Goal: Information Seeking & Learning: Learn about a topic

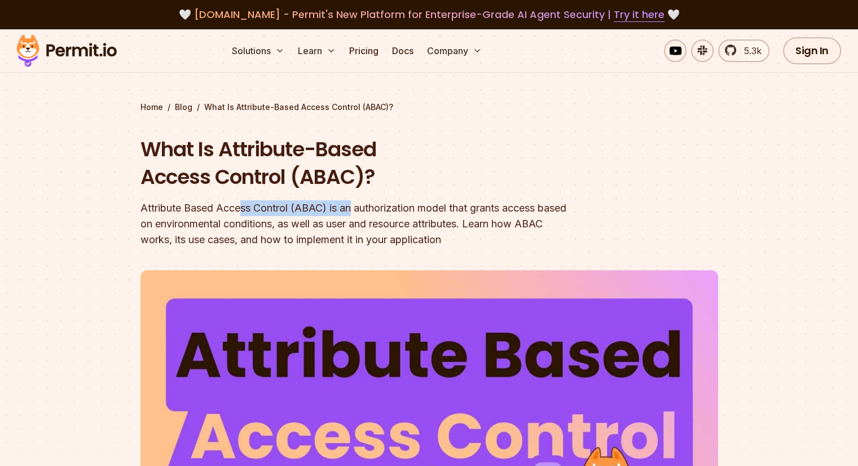
drag, startPoint x: 240, startPoint y: 212, endPoint x: 352, endPoint y: 212, distance: 111.6
click at [352, 212] on div "Attribute Based Access Control (ABAC) is an authorization model that grants acc…" at bounding box center [356, 223] width 433 height 47
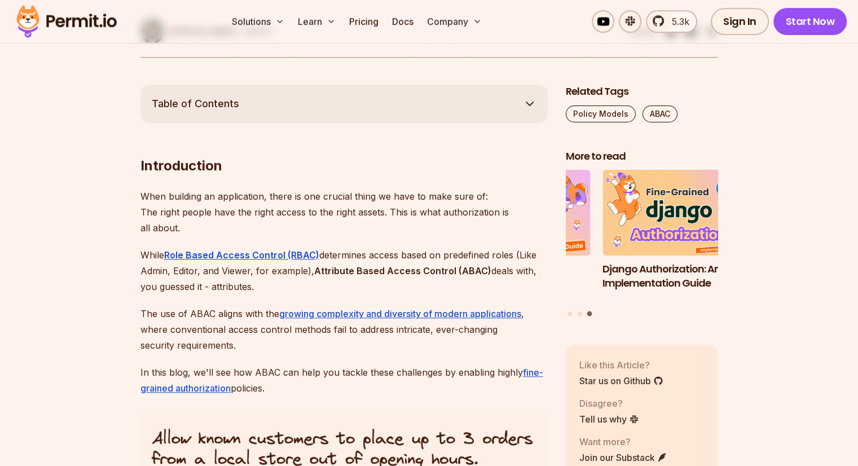
scroll to position [507, 0]
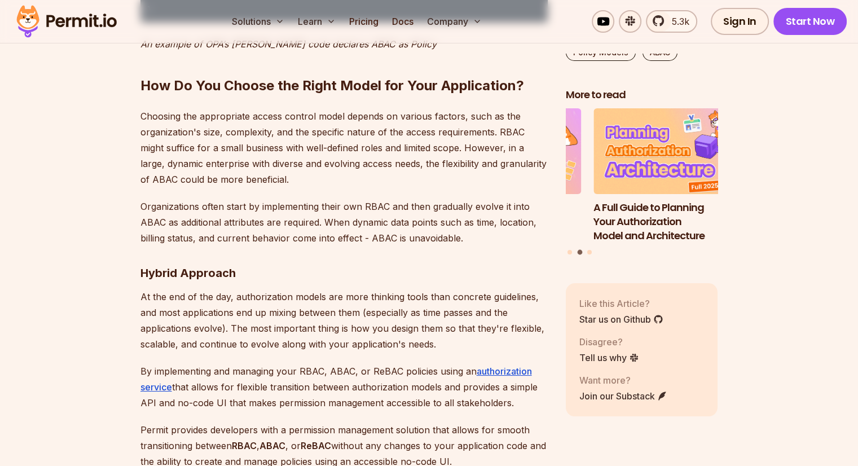
scroll to position [4116, 0]
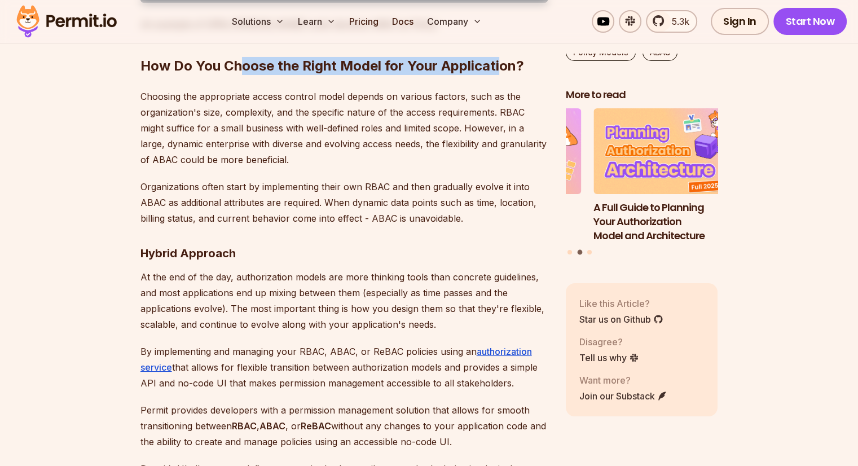
drag, startPoint x: 295, startPoint y: 202, endPoint x: 499, endPoint y: 201, distance: 203.6
click at [499, 74] on strong "How Do You Choose the Right Model for Your Application?" at bounding box center [331, 66] width 383 height 16
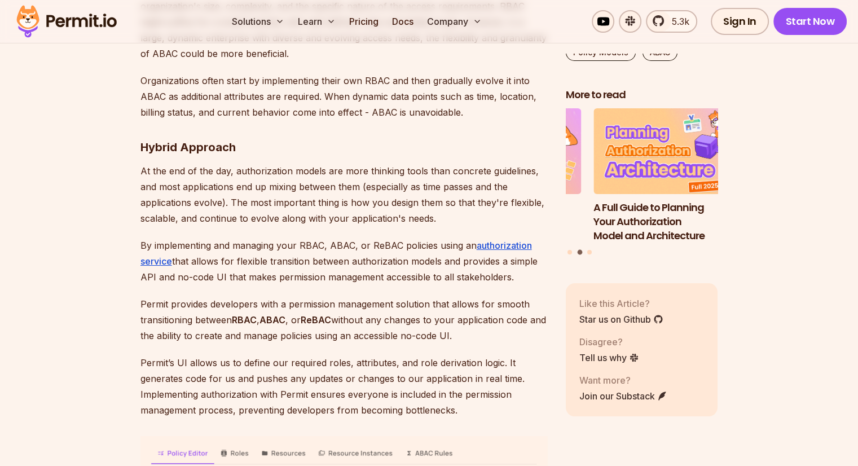
scroll to position [4285, 0]
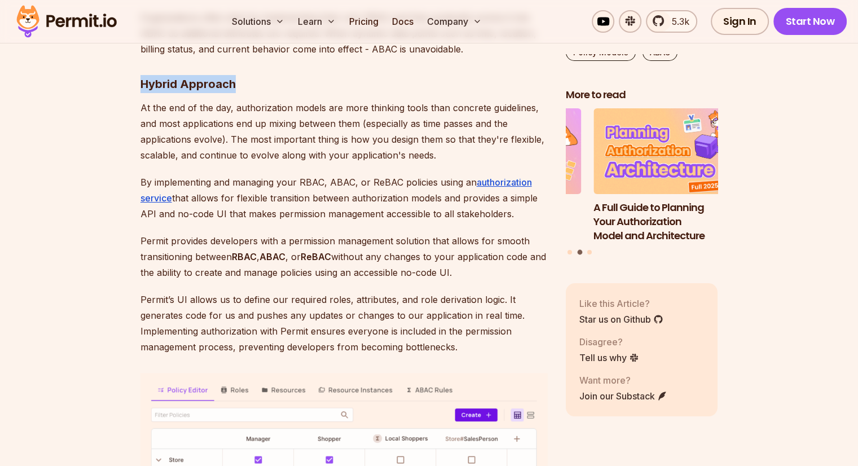
drag, startPoint x: 234, startPoint y: 222, endPoint x: 224, endPoint y: 223, distance: 10.2
click at [142, 91] on strong "Hybrid Approach" at bounding box center [187, 84] width 95 height 14
click at [253, 93] on h3 "Hybrid Approach" at bounding box center [343, 84] width 407 height 18
click at [162, 163] on p "At the end of the day, authorization models are more thinking tools than concre…" at bounding box center [343, 131] width 407 height 63
click at [324, 163] on p "At the end of the day, authorization models are more thinking tools than concre…" at bounding box center [343, 131] width 407 height 63
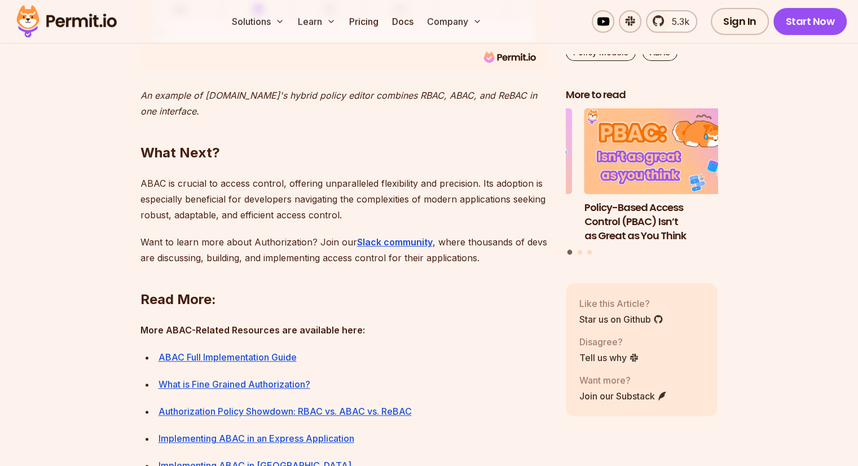
scroll to position [4830, 0]
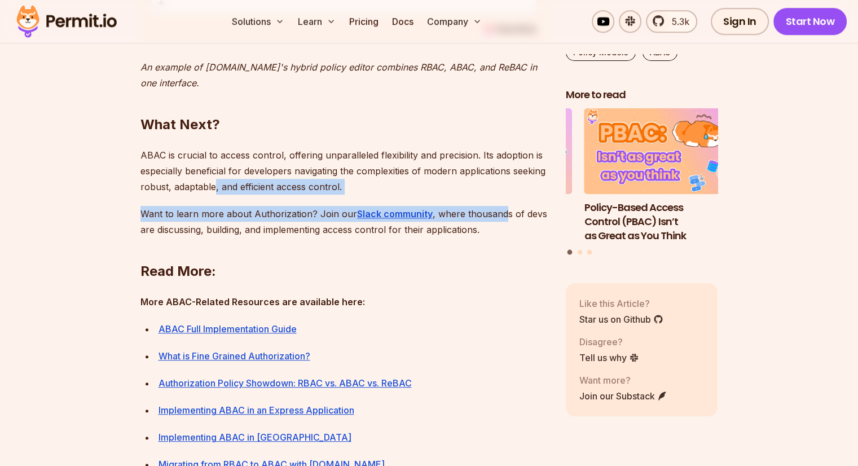
drag, startPoint x: 502, startPoint y: 355, endPoint x: 213, endPoint y: 321, distance: 290.7
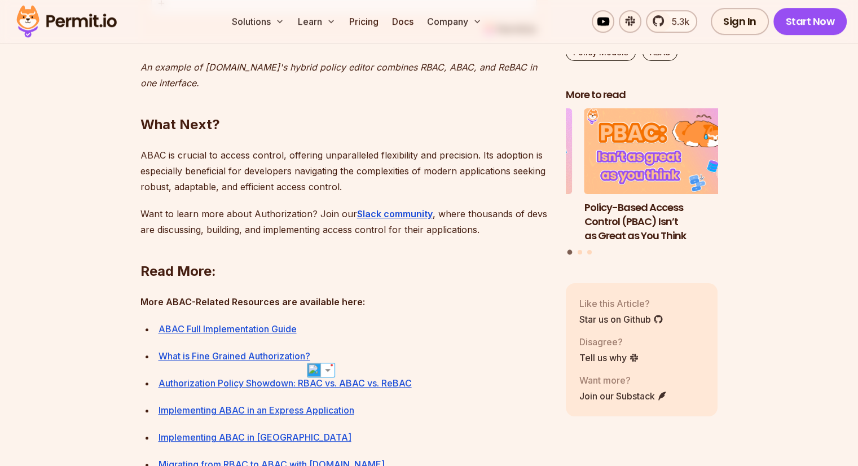
drag, startPoint x: 406, startPoint y: 261, endPoint x: 387, endPoint y: 282, distance: 28.8
click at [406, 134] on h2 "What Next?" at bounding box center [343, 101] width 407 height 63
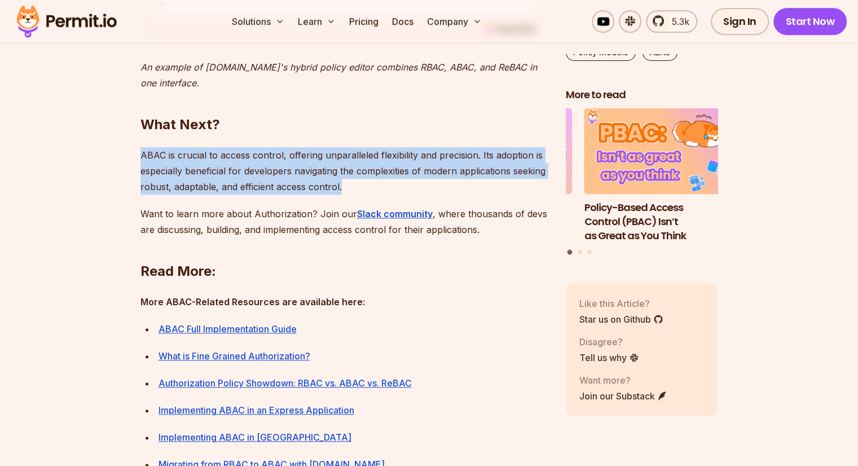
drag, startPoint x: 323, startPoint y: 323, endPoint x: 108, endPoint y: 280, distance: 219.0
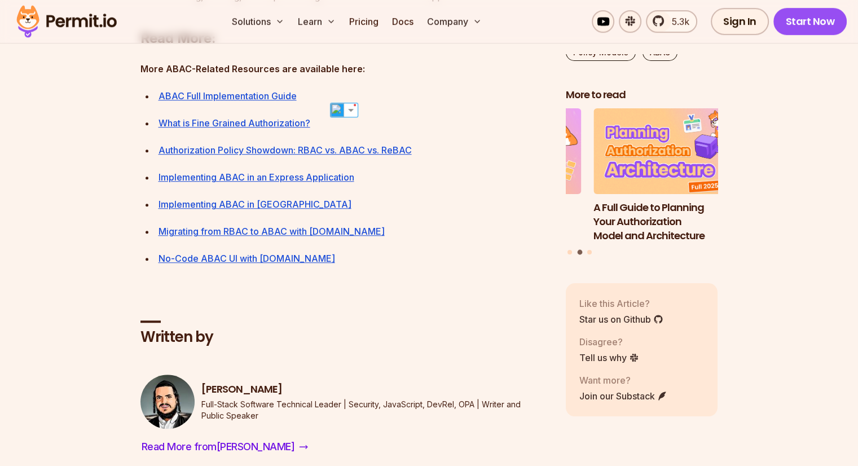
scroll to position [5056, 0]
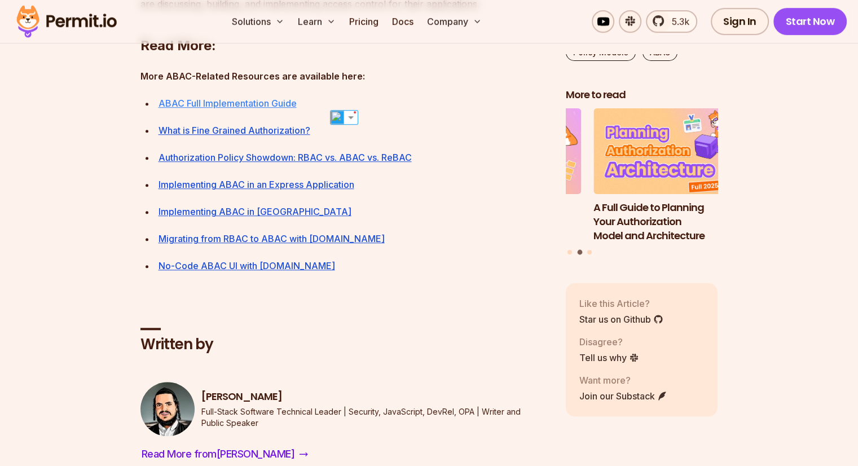
click at [259, 109] on link "ABAC Full Implementation Guide" at bounding box center [227, 103] width 138 height 11
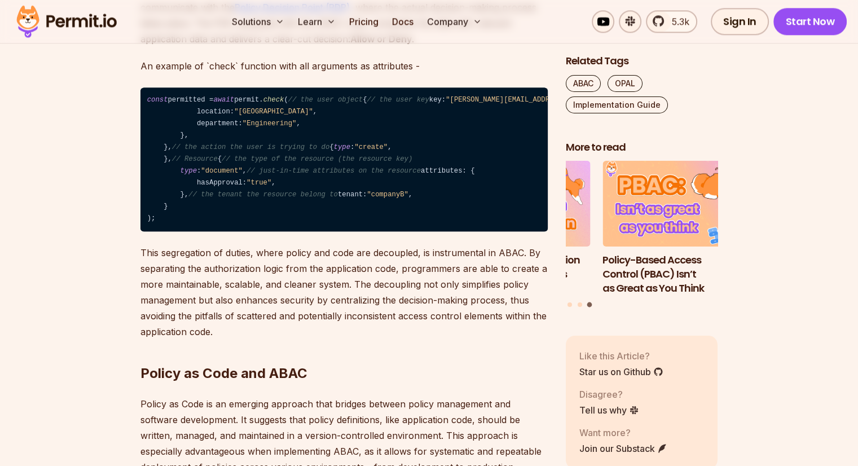
scroll to position [1635, 0]
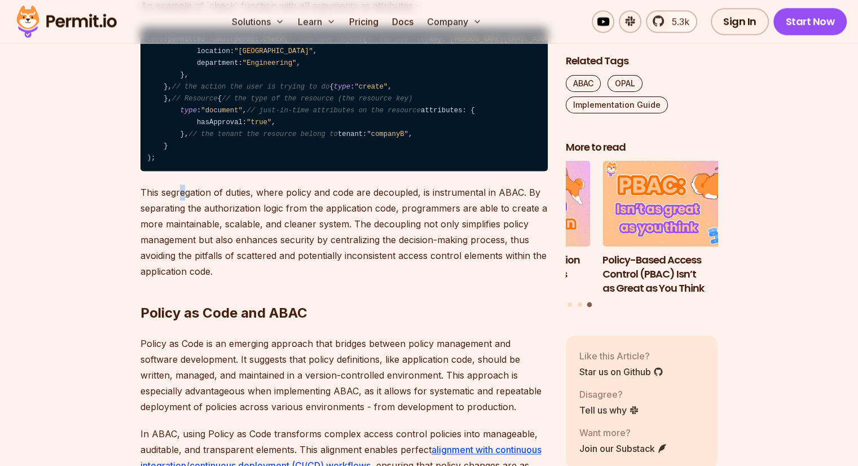
drag, startPoint x: 183, startPoint y: 366, endPoint x: 192, endPoint y: 368, distance: 8.8
click at [192, 279] on p "This segregation of duties, where policy and code are decoupled, is instrumenta…" at bounding box center [343, 231] width 407 height 95
click at [260, 279] on p "This segregation of duties, where policy and code are decoupled, is instrumenta…" at bounding box center [343, 231] width 407 height 95
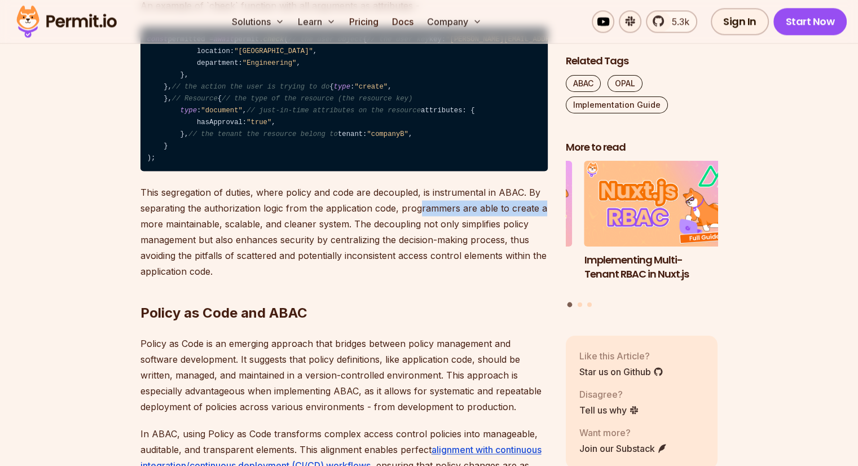
drag, startPoint x: 418, startPoint y: 379, endPoint x: 543, endPoint y: 374, distance: 124.7
click at [543, 279] on p "This segregation of duties, where policy and code are decoupled, is instrumenta…" at bounding box center [343, 231] width 407 height 95
click at [232, 279] on p "This segregation of duties, where policy and code are decoupled, is instrumenta…" at bounding box center [343, 231] width 407 height 95
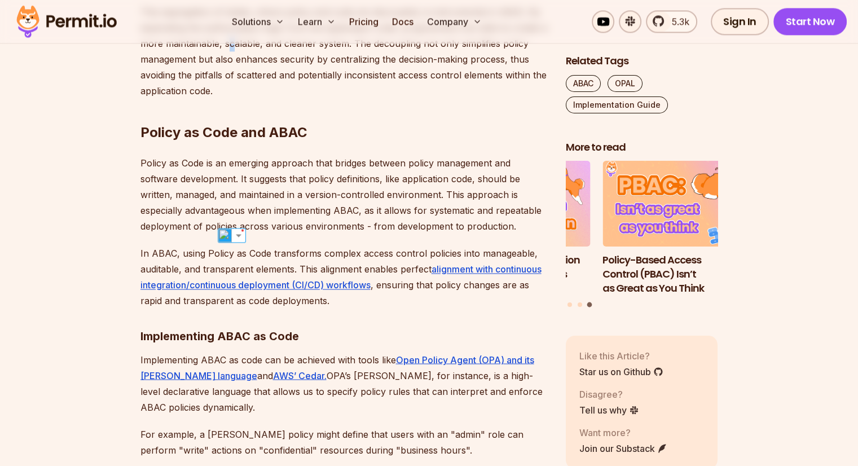
scroll to position [1917, 0]
